Goal: Information Seeking & Learning: Learn about a topic

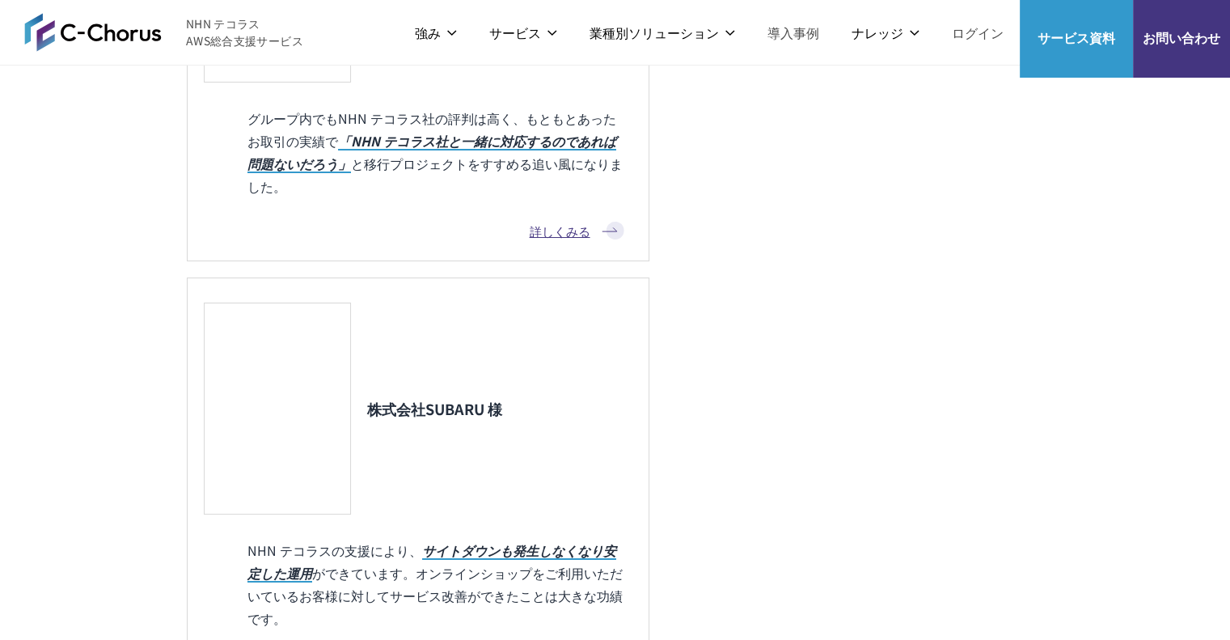
scroll to position [2265, 0]
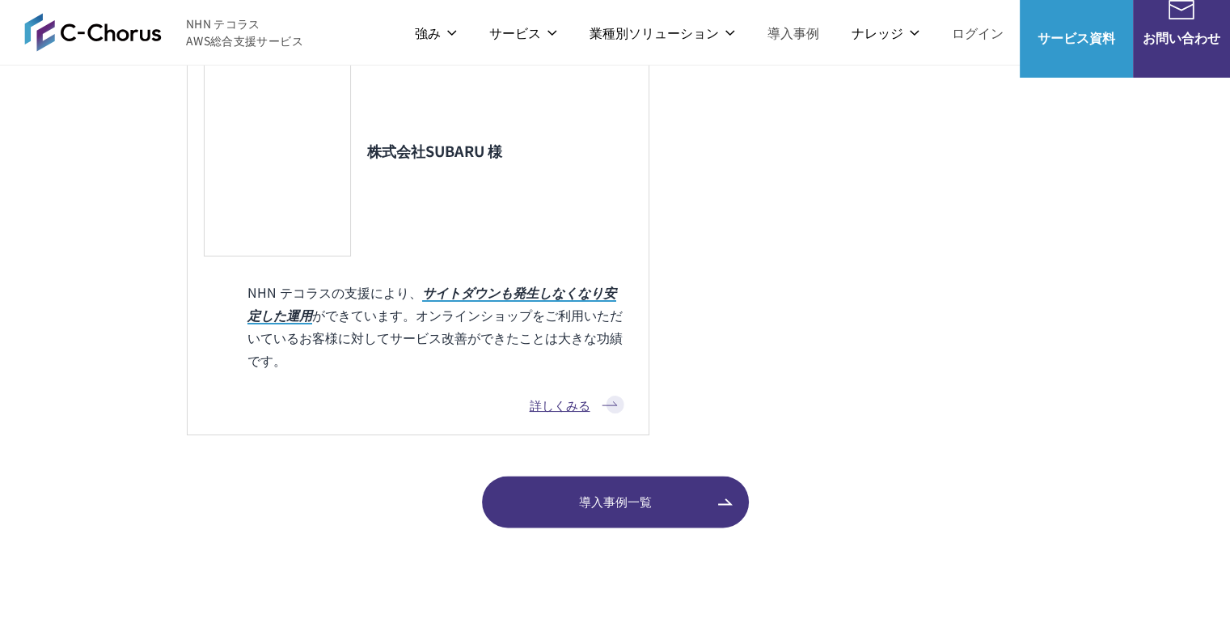
click at [294, 150] on link "AWS請求代行サービス" at bounding box center [257, 158] width 114 height 16
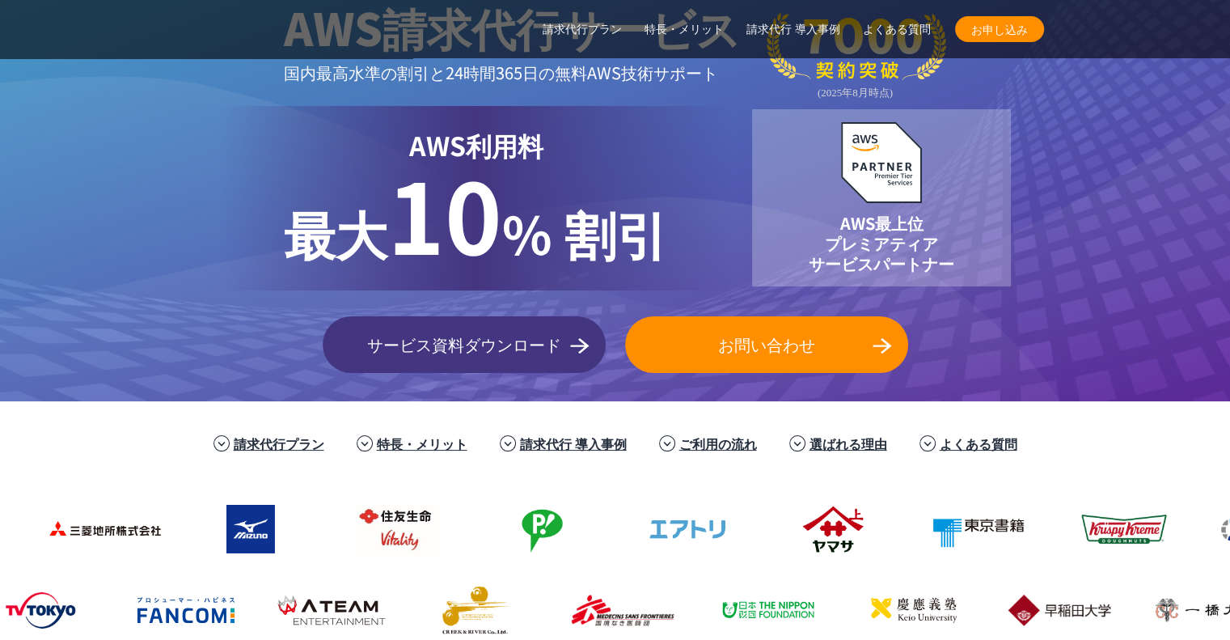
scroll to position [162, 0]
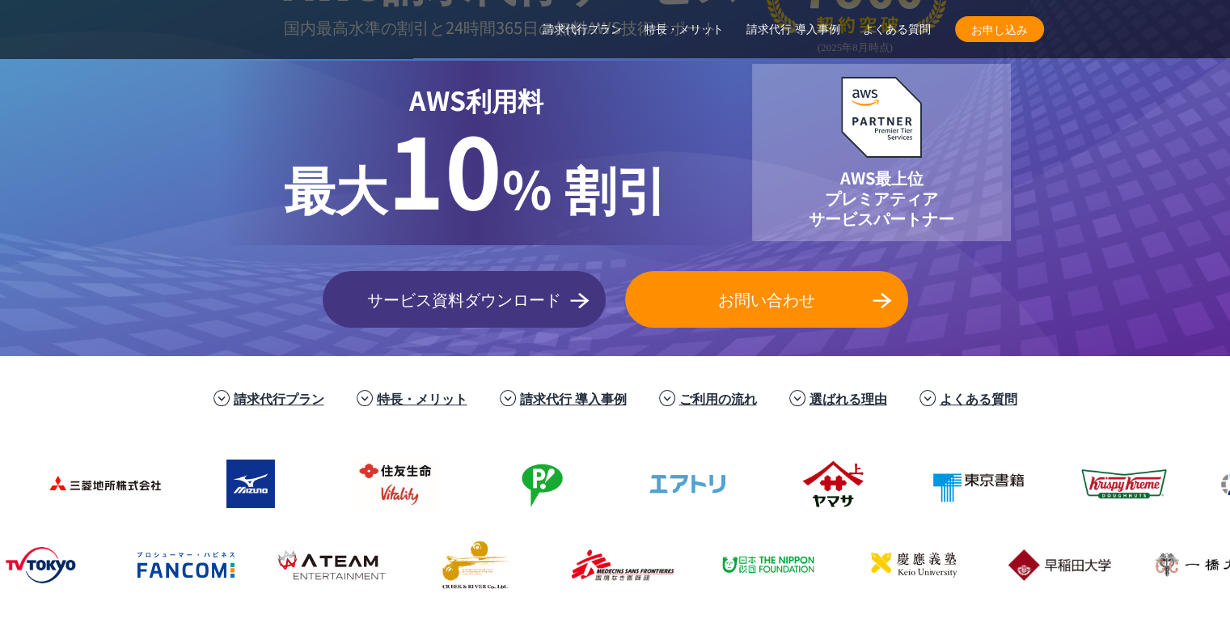
click at [405, 400] on link "特長・メリット" at bounding box center [422, 397] width 91 height 19
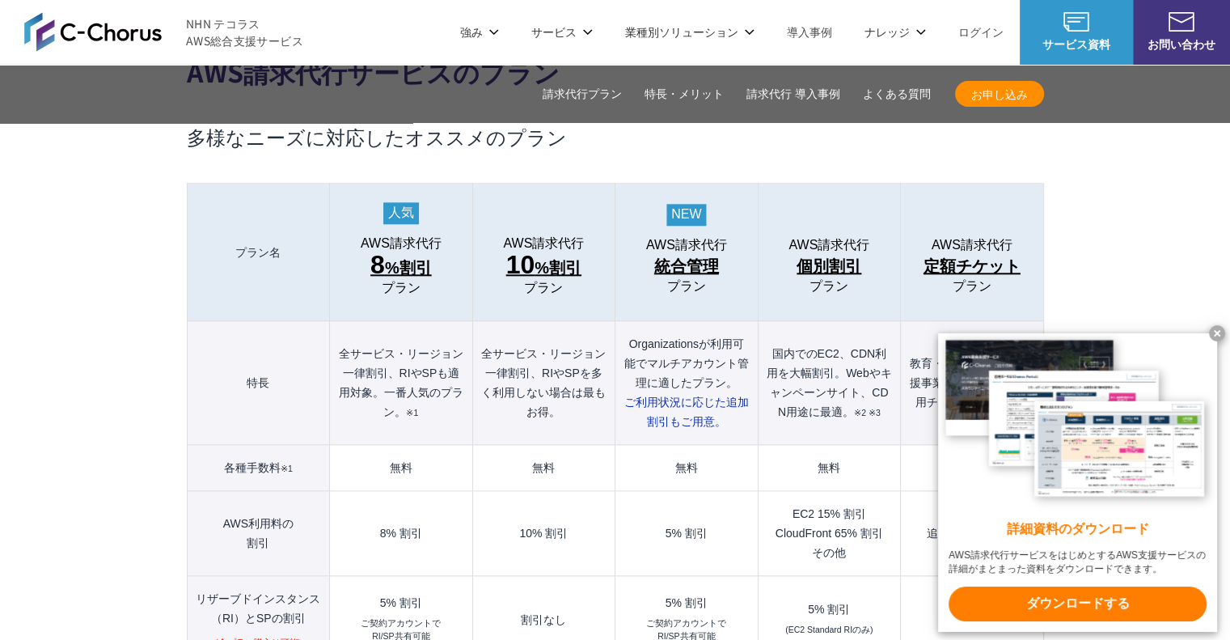
scroll to position [1644, 0]
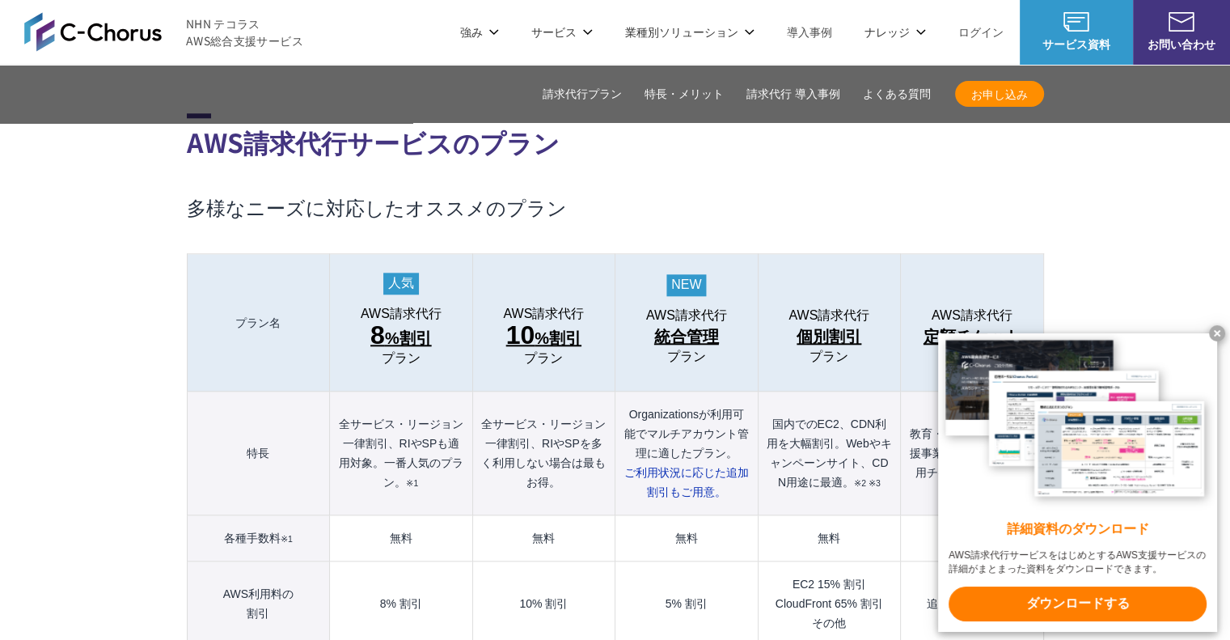
click at [1220, 336] on x-t at bounding box center [1217, 333] width 16 height 16
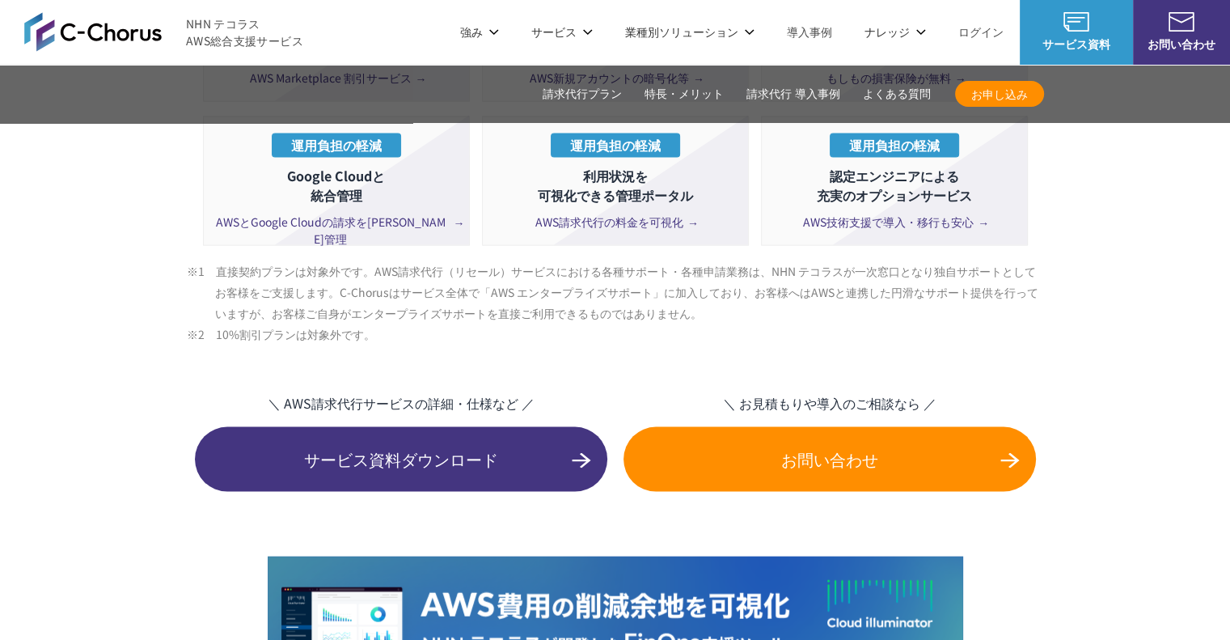
scroll to position [3181, 0]
